Goal: Information Seeking & Learning: Learn about a topic

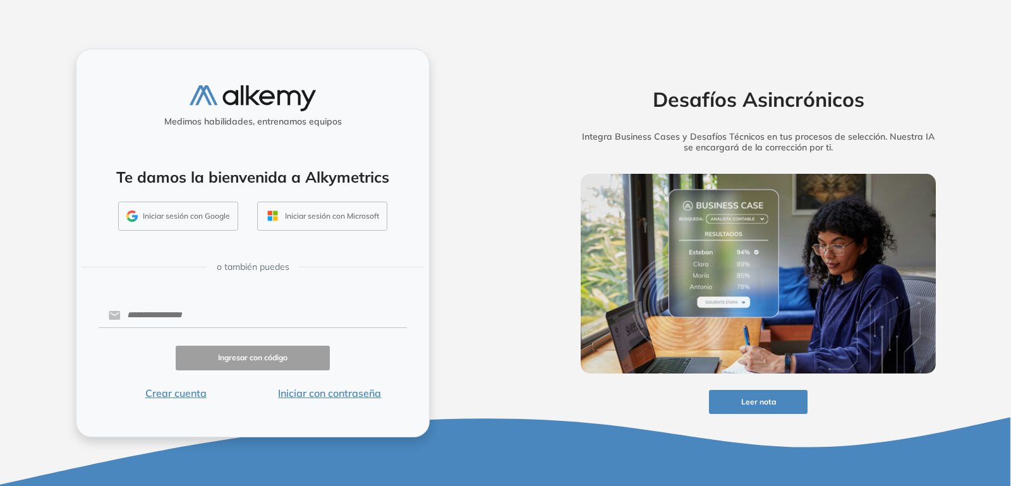
click at [658, 28] on div "Desafíos Asincrónicos Integra Business Cases y Desafíos Técnicos en tus proceso…" at bounding box center [759, 243] width 506 height 486
click at [472, 143] on div "Medimos habilidades, entrenamos equipos Te damos la bienvenida a Alkymetrics In…" at bounding box center [253, 243] width 506 height 486
click at [190, 221] on button "Iniciar sesión con Google" at bounding box center [178, 216] width 120 height 29
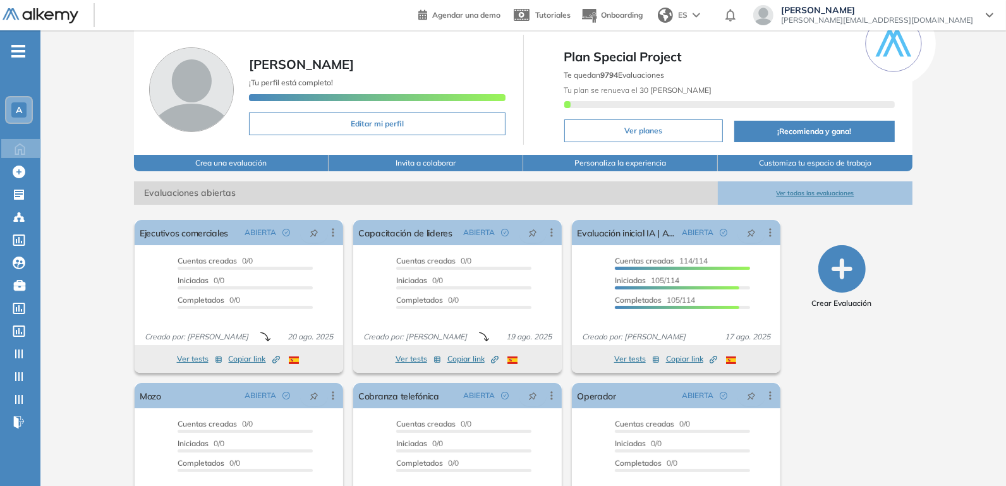
scroll to position [49, 0]
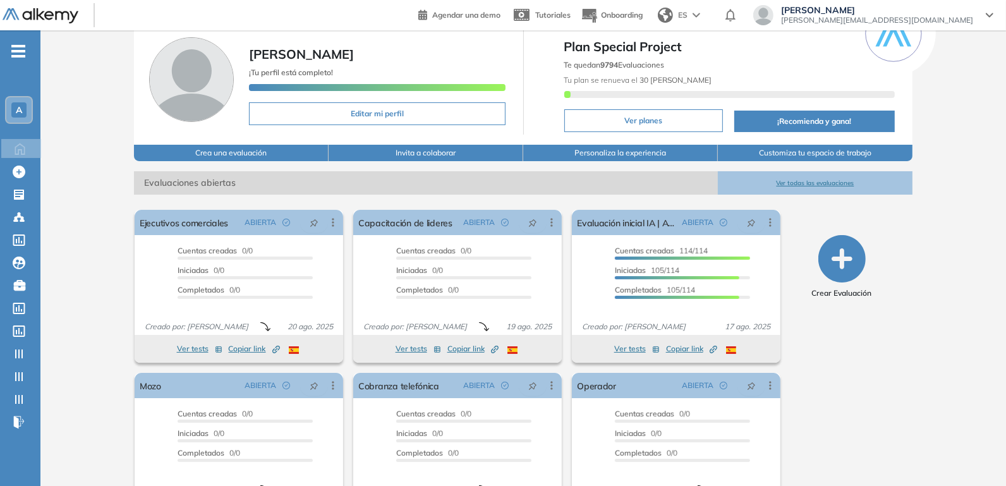
click at [75, 256] on div "Alkemy General [PERSON_NAME] ¡Tu perfil está completo! Editar mi perfil Plan Sp…" at bounding box center [523, 261] width 966 height 559
click at [9, 55] on ul "A Home Home Crear Evaluación Crear Evaluación Evaluaciones Evaluaciones Candida…" at bounding box center [20, 242] width 40 height 382
click at [25, 54] on ul "A Home Home Crear Evaluación Crear Evaluación Evaluaciones Evaluaciones Candida…" at bounding box center [20, 242] width 40 height 382
click at [19, 55] on span "-" at bounding box center [18, 50] width 14 height 10
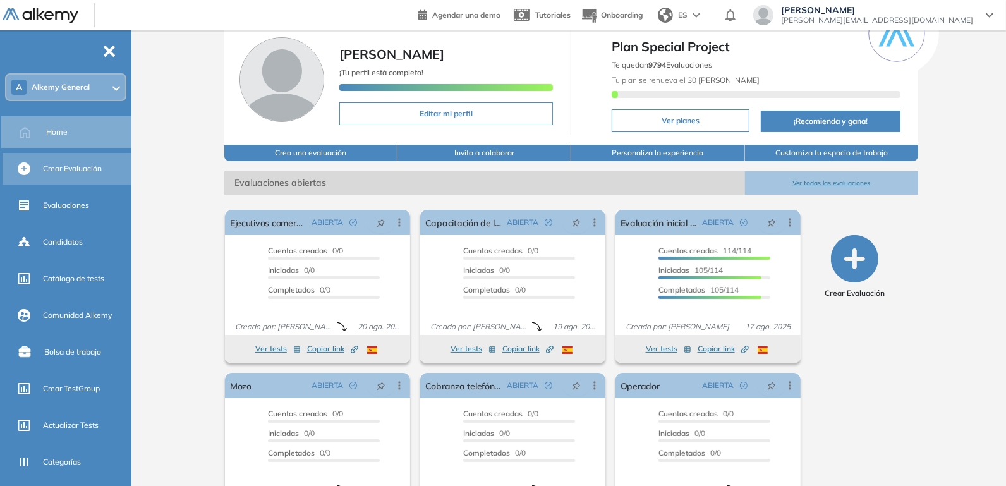
scroll to position [23, 0]
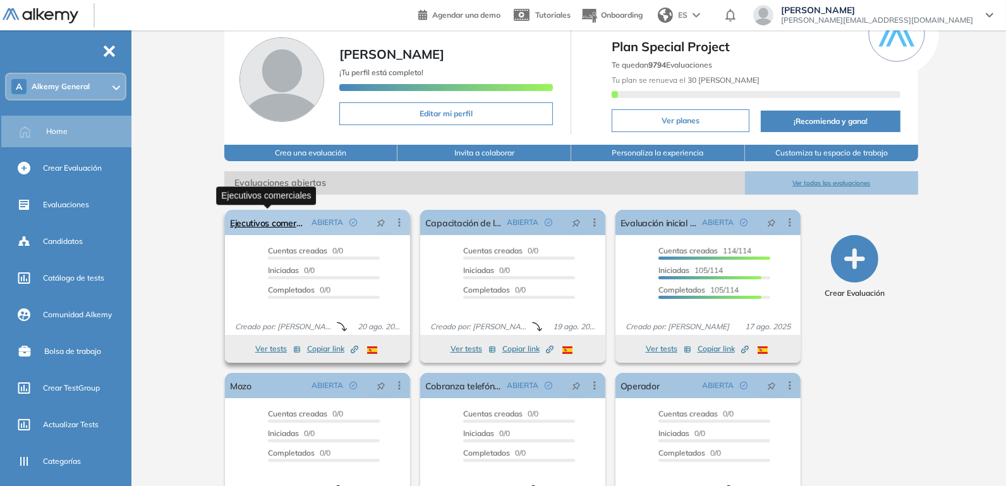
click at [287, 223] on link "Ejecutivos comerciales" at bounding box center [268, 222] width 76 height 25
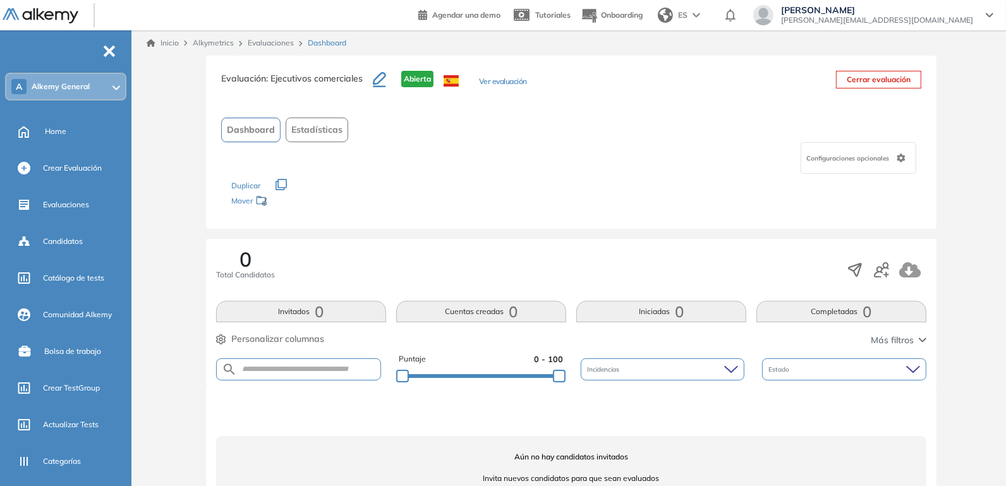
click at [495, 84] on button "Ver evaluación" at bounding box center [503, 82] width 48 height 13
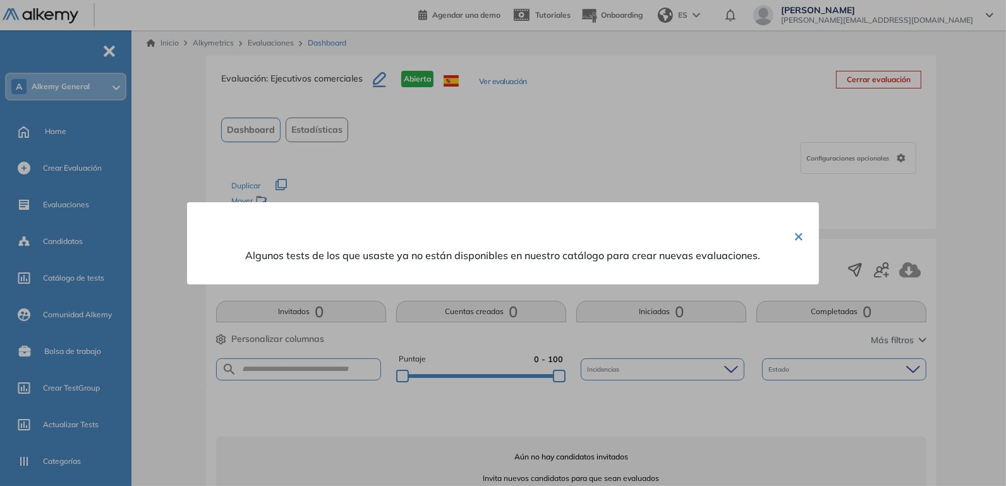
click at [795, 228] on button "×" at bounding box center [799, 235] width 10 height 25
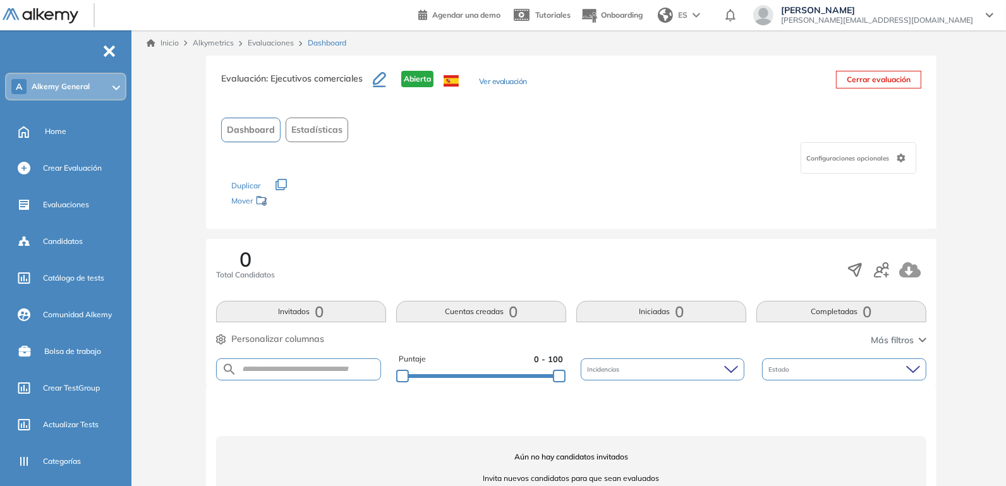
click at [267, 46] on link "Evaluaciones" at bounding box center [271, 42] width 46 height 9
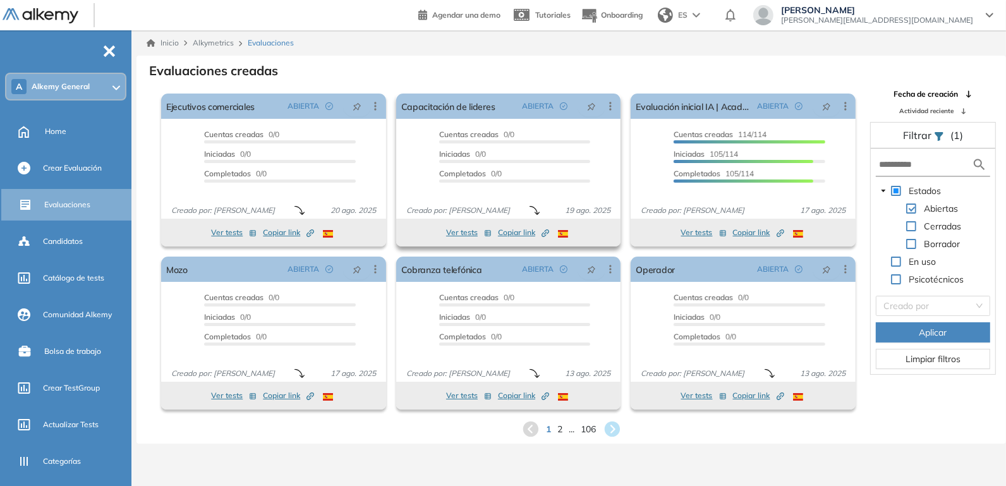
scroll to position [27, 0]
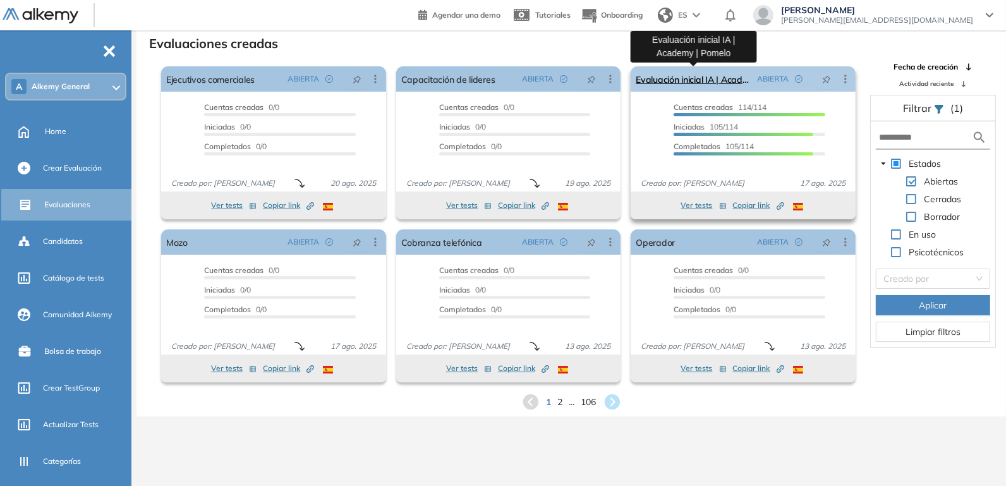
click at [671, 75] on link "Evaluación inicial IA | Academy | Pomelo" at bounding box center [694, 78] width 116 height 25
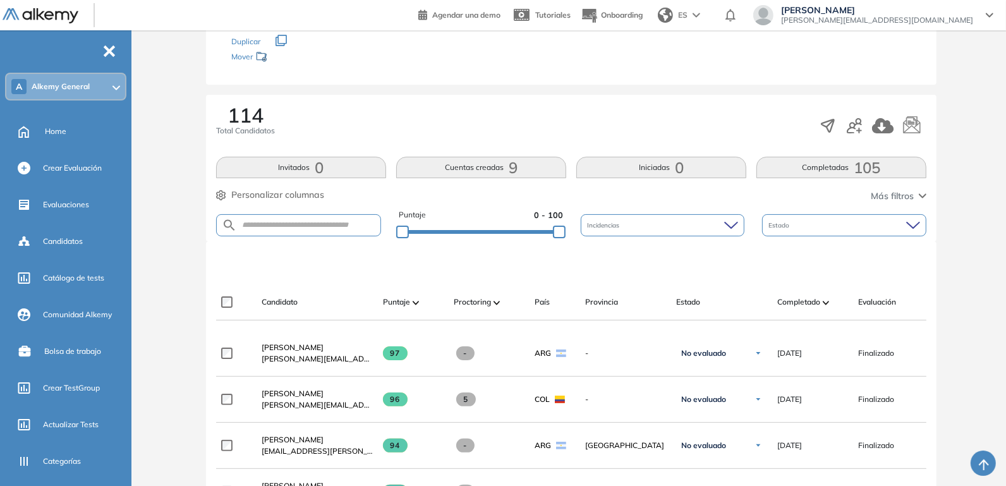
scroll to position [15, 0]
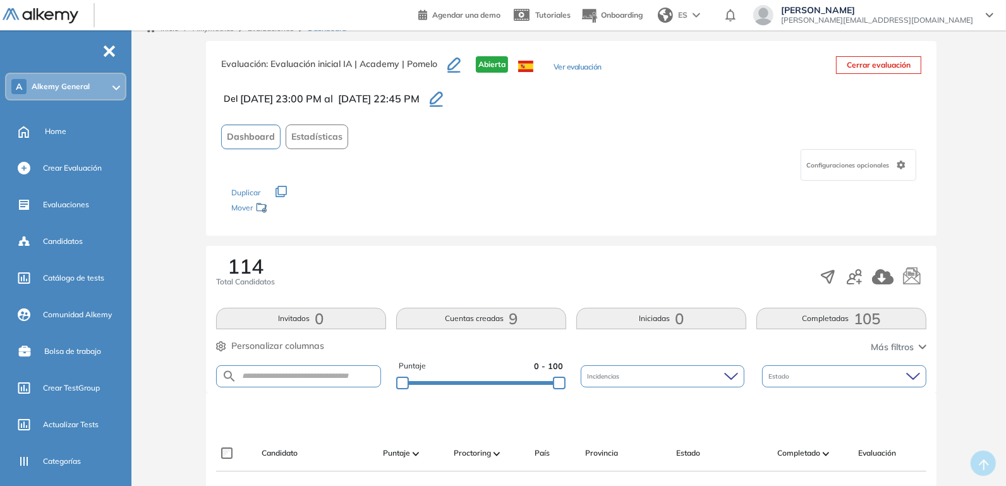
click at [583, 67] on button "Ver evaluación" at bounding box center [578, 67] width 48 height 13
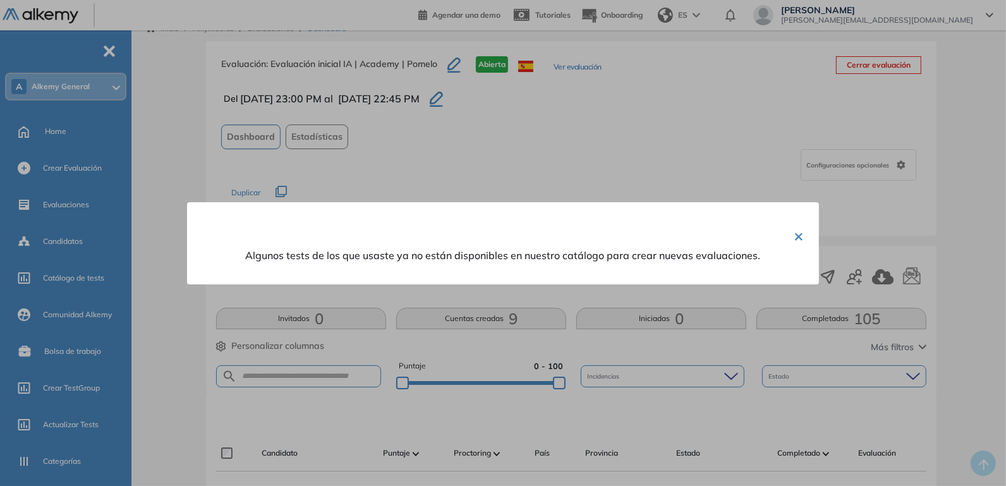
click at [794, 228] on button "×" at bounding box center [799, 235] width 10 height 25
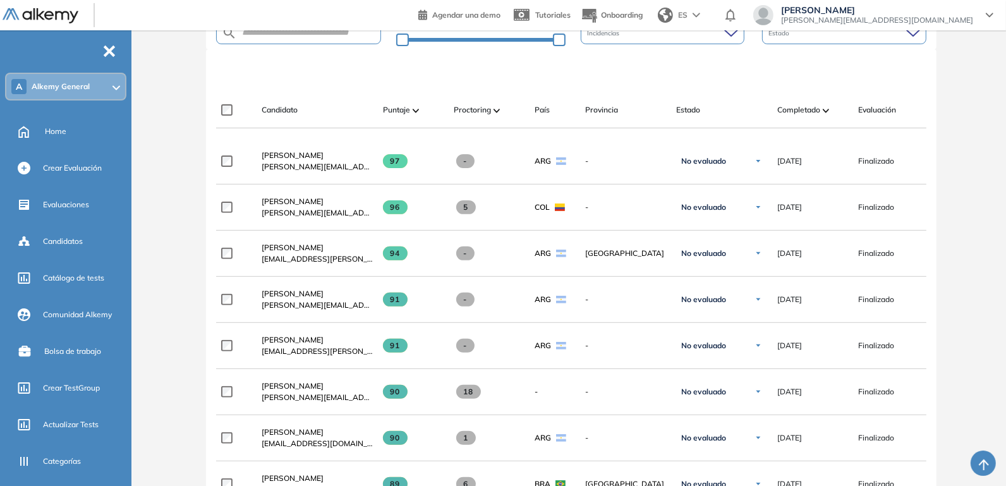
scroll to position [377, 0]
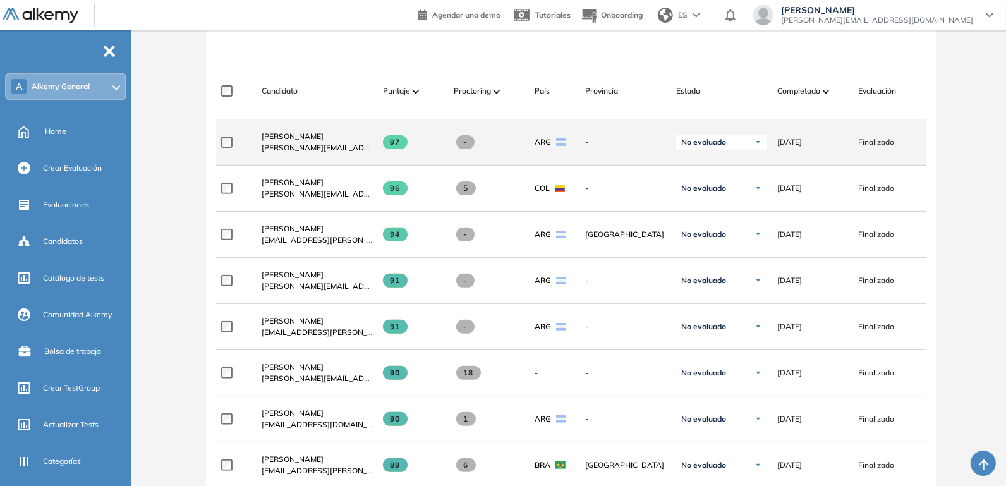
click at [292, 147] on span "[PERSON_NAME][EMAIL_ADDRESS][PERSON_NAME][DOMAIN_NAME]" at bounding box center [317, 147] width 111 height 11
click at [291, 138] on span "[PERSON_NAME]" at bounding box center [293, 135] width 62 height 9
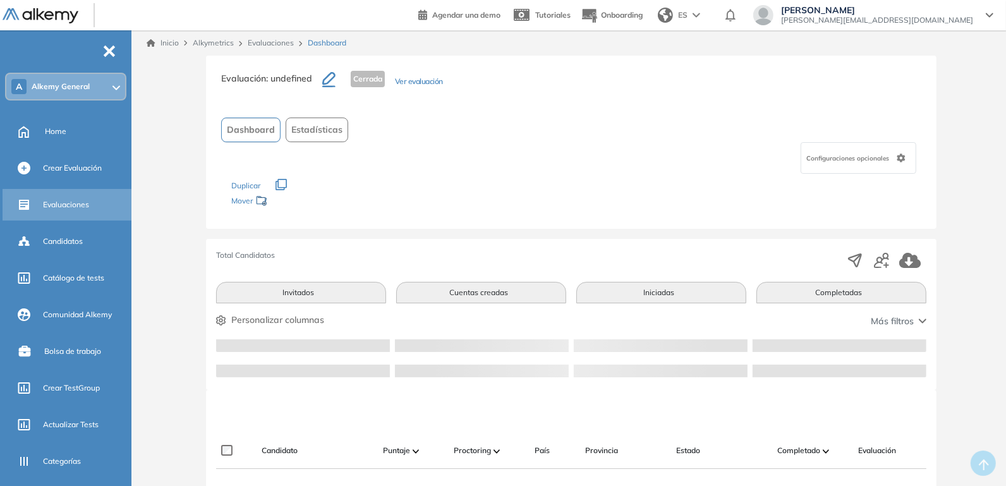
click at [90, 202] on div "Evaluaciones" at bounding box center [86, 204] width 86 height 21
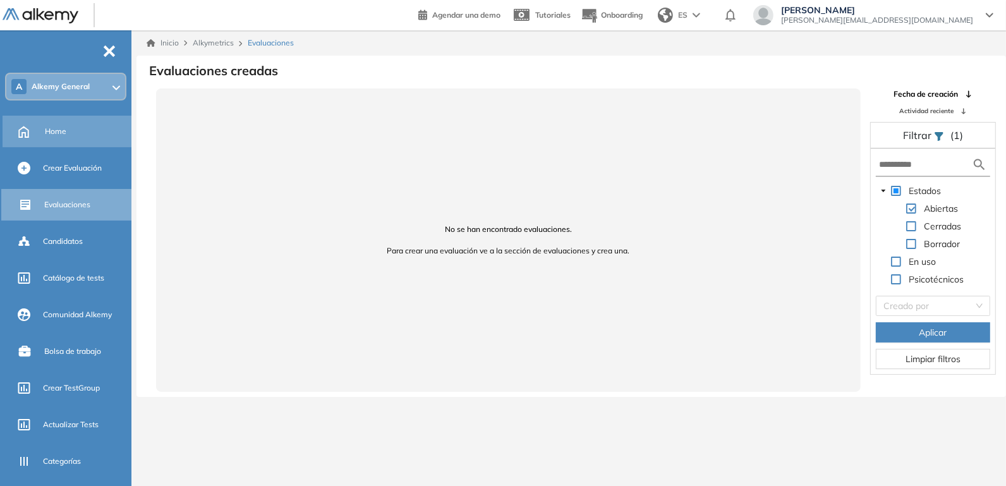
click at [70, 137] on div "Home" at bounding box center [87, 131] width 84 height 21
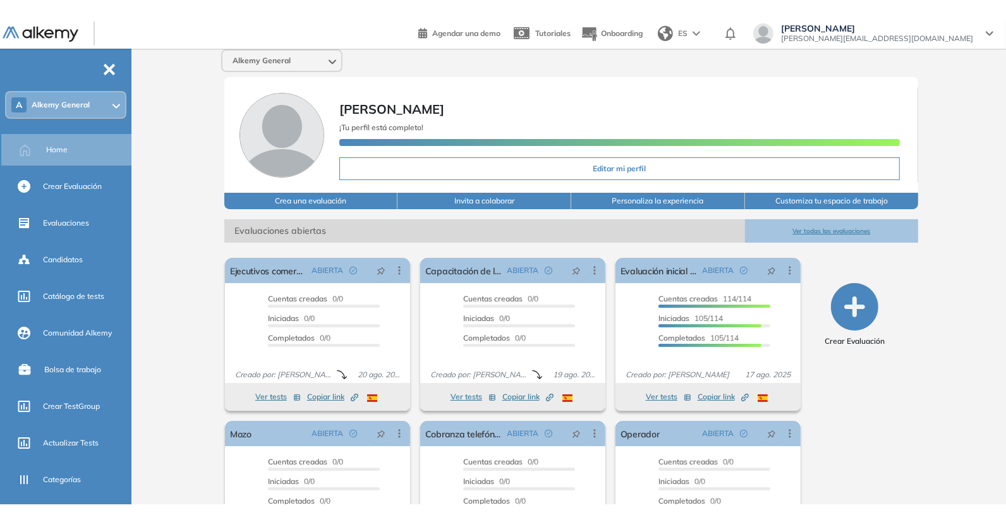
scroll to position [9, 0]
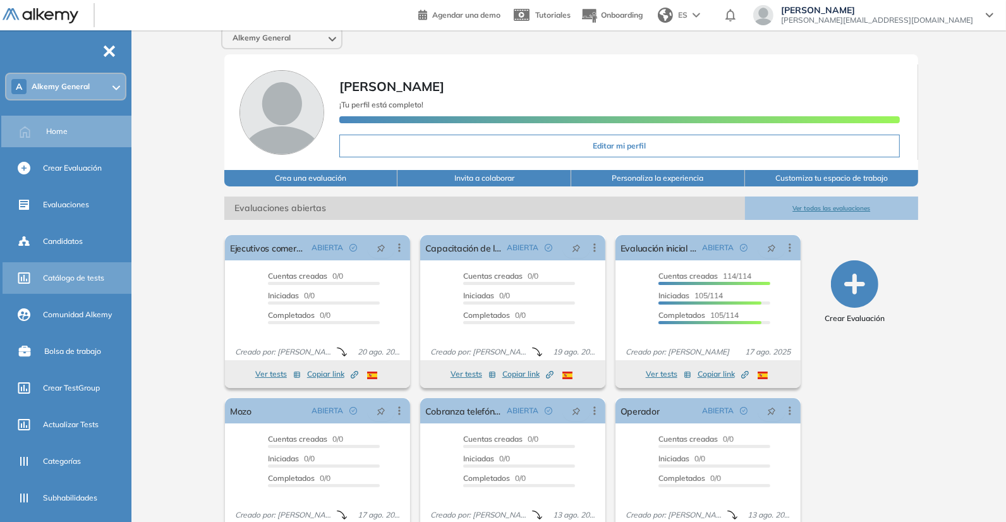
click at [88, 279] on span "Catálogo de tests" at bounding box center [73, 277] width 61 height 11
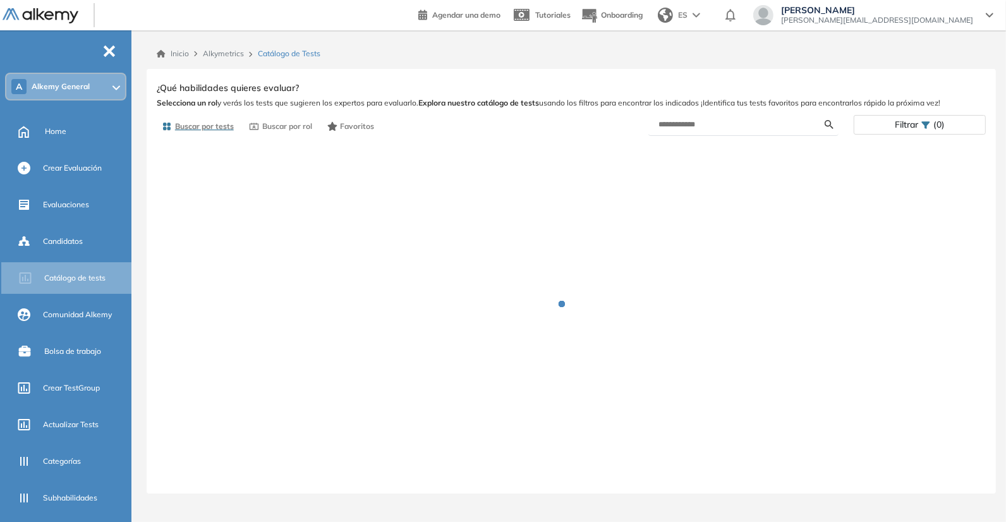
scroll to position [0, 0]
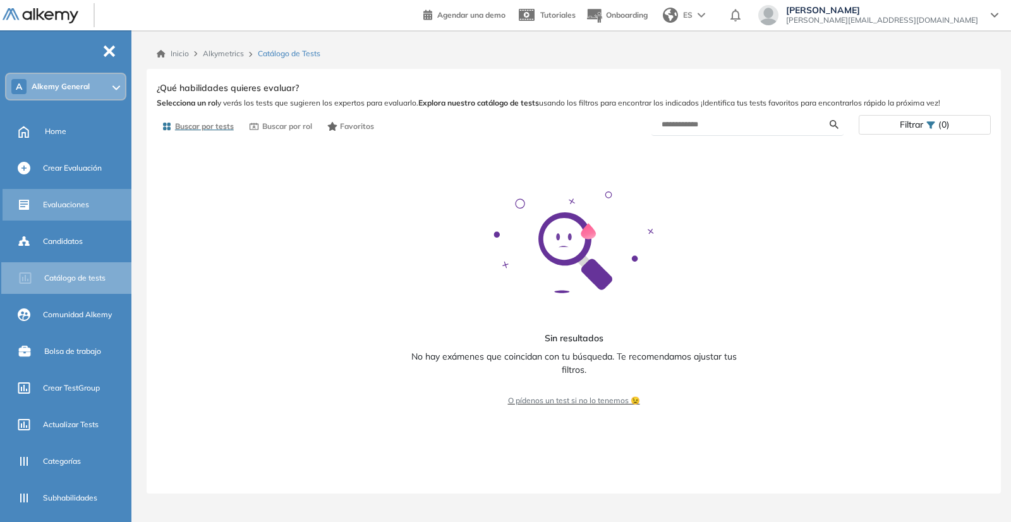
click at [39, 203] on div "Evaluaciones" at bounding box center [68, 205] width 131 height 32
